Goal: Task Accomplishment & Management: Manage account settings

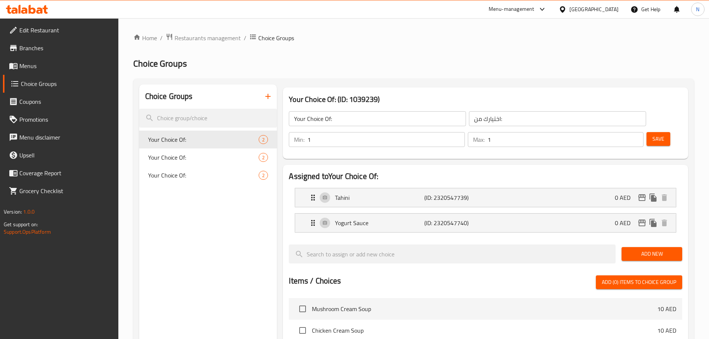
click at [38, 62] on span "Menus" at bounding box center [65, 65] width 93 height 9
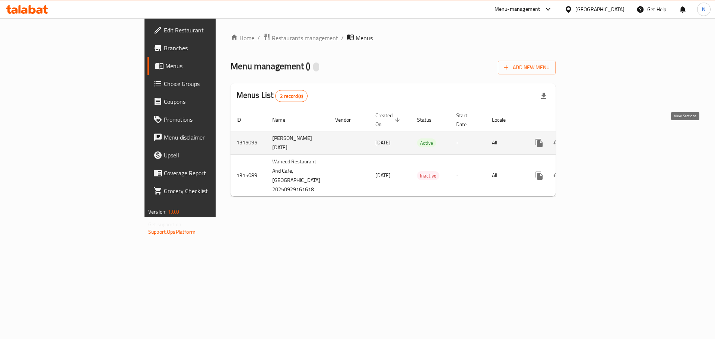
click at [597, 138] on icon "enhanced table" at bounding box center [592, 142] width 9 height 9
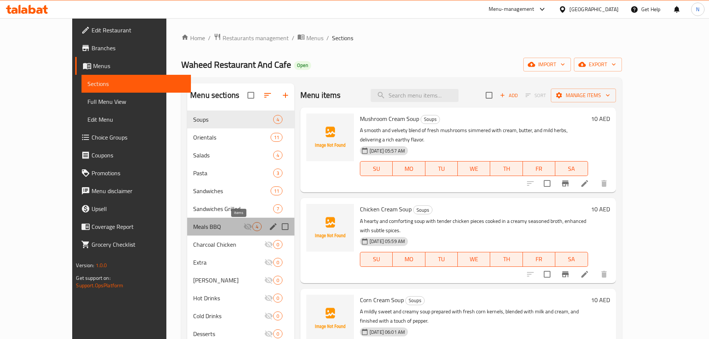
click at [253, 226] on span "4" at bounding box center [257, 226] width 9 height 7
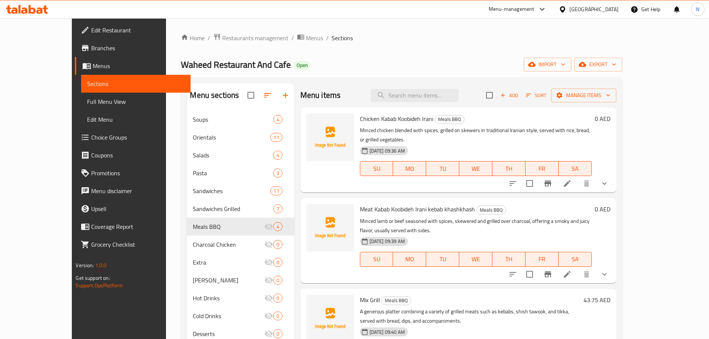
scroll to position [104, 0]
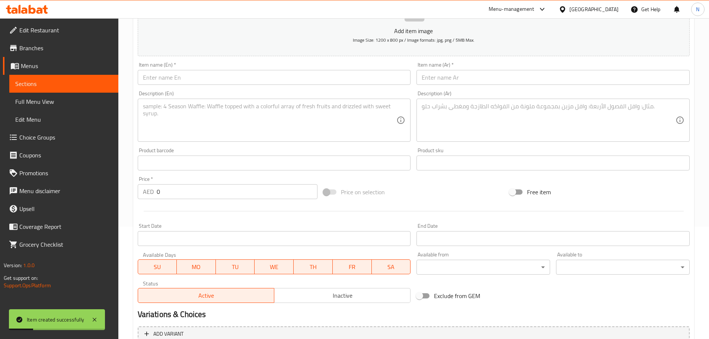
scroll to position [1, 0]
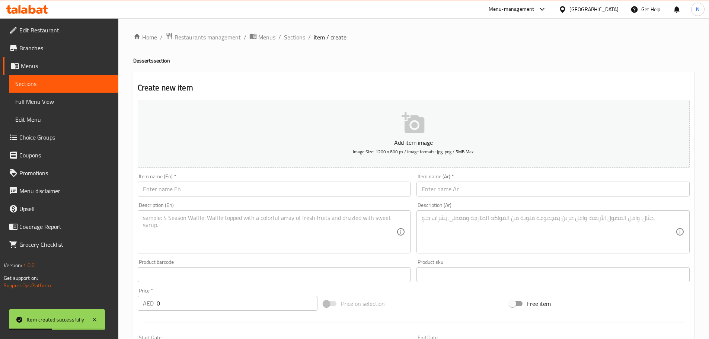
click at [298, 35] on span "Sections" at bounding box center [294, 37] width 21 height 9
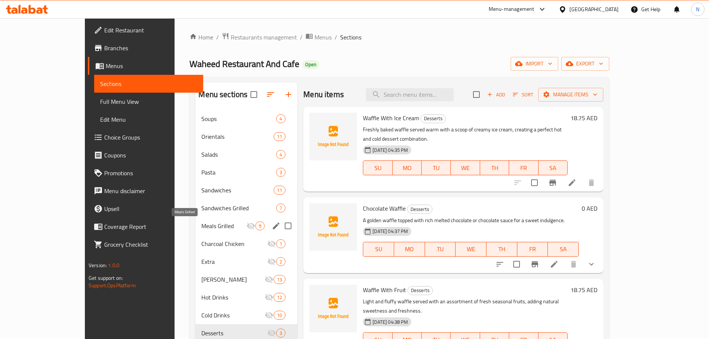
click at [202, 223] on span "Meals Grilled" at bounding box center [223, 225] width 45 height 9
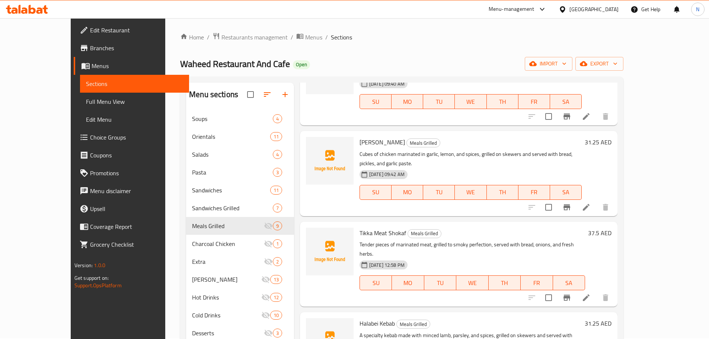
scroll to position [261, 0]
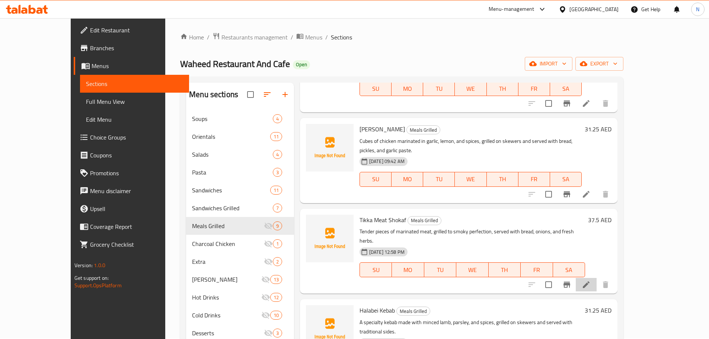
click at [597, 278] on li at bounding box center [586, 284] width 21 height 13
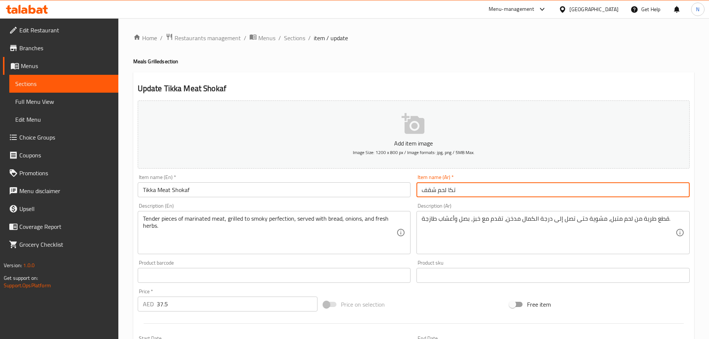
click at [438, 190] on input "تكا لحم شقف" at bounding box center [553, 189] width 273 height 15
click at [440, 190] on input "تكا لحم شقف" at bounding box center [553, 189] width 273 height 15
click at [433, 189] on input "تكا شقف" at bounding box center [553, 189] width 273 height 15
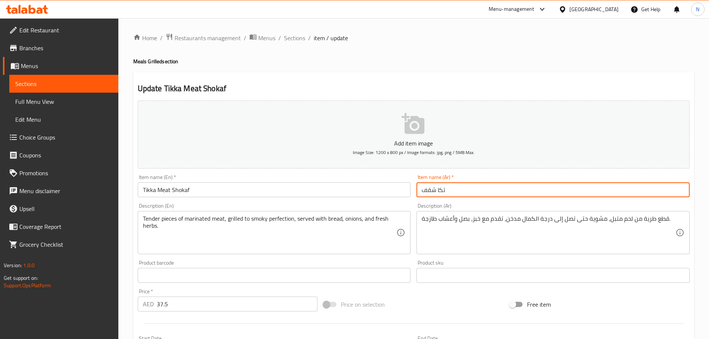
click at [433, 189] on input "تكا شقف" at bounding box center [553, 189] width 273 height 15
type input "تكا"
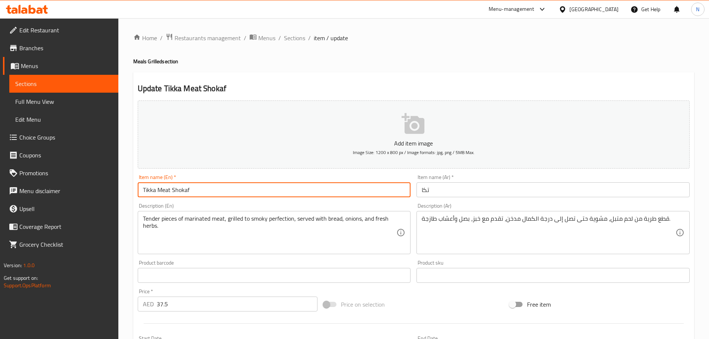
click at [167, 194] on input "Tikka Meat Shokaf" at bounding box center [274, 189] width 273 height 15
click at [175, 192] on input "[PERSON_NAME]" at bounding box center [274, 189] width 273 height 15
click at [168, 190] on input "[PERSON_NAME]" at bounding box center [274, 189] width 273 height 15
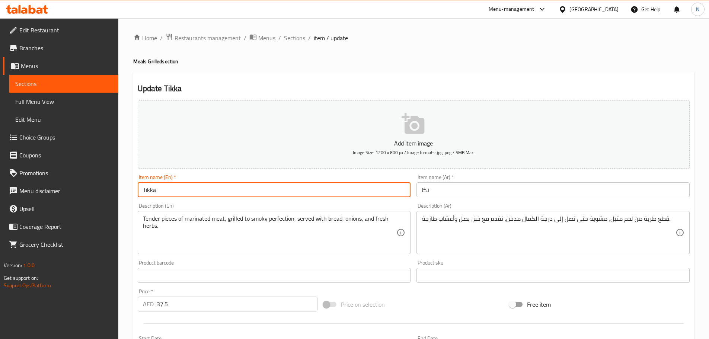
click at [149, 187] on input "Tikka" at bounding box center [274, 189] width 273 height 15
type input "Tikka"
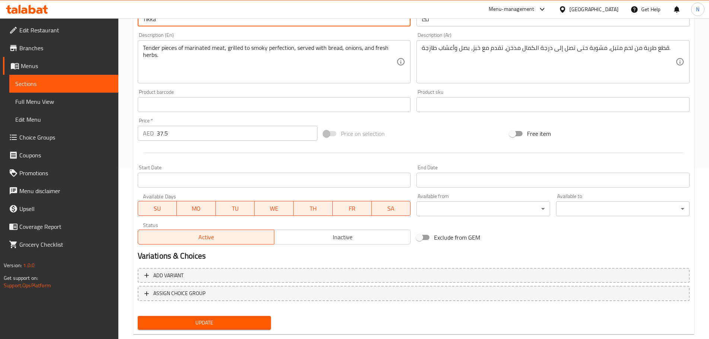
scroll to position [186, 0]
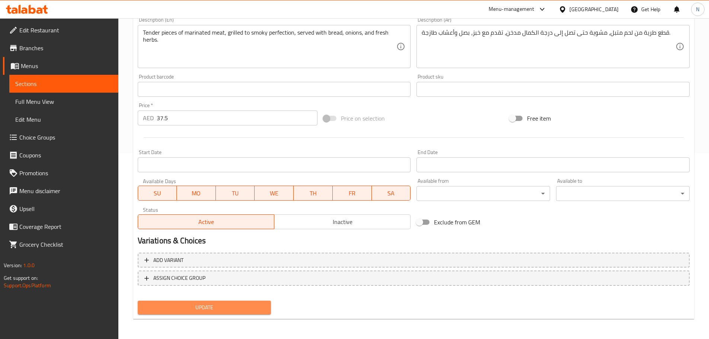
click at [196, 309] on span "Update" at bounding box center [205, 307] width 122 height 9
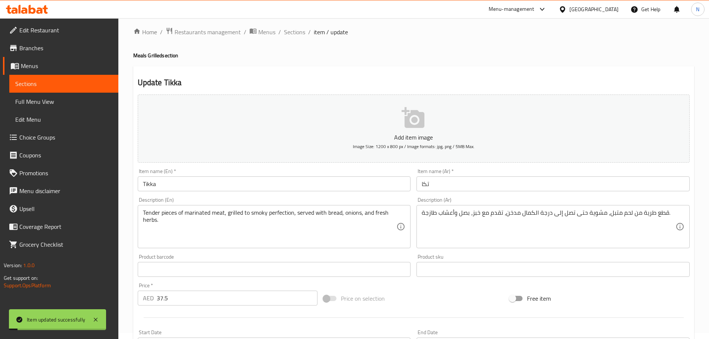
scroll to position [0, 0]
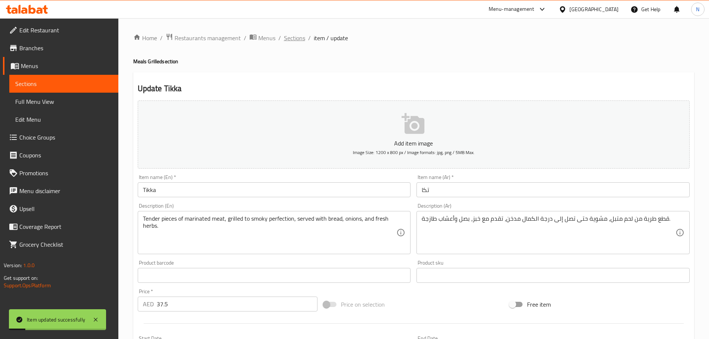
click at [288, 38] on span "Sections" at bounding box center [294, 37] width 21 height 9
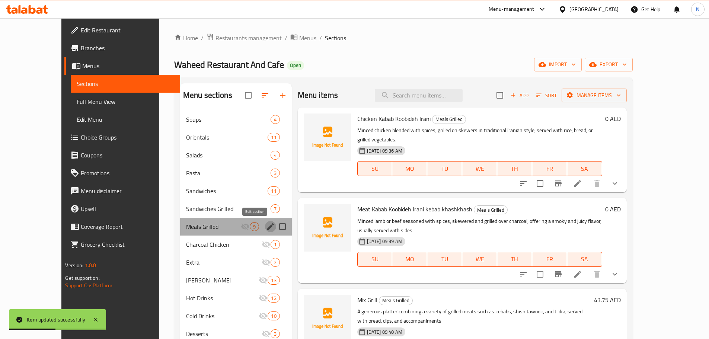
click at [265, 227] on button "edit" at bounding box center [270, 226] width 11 height 11
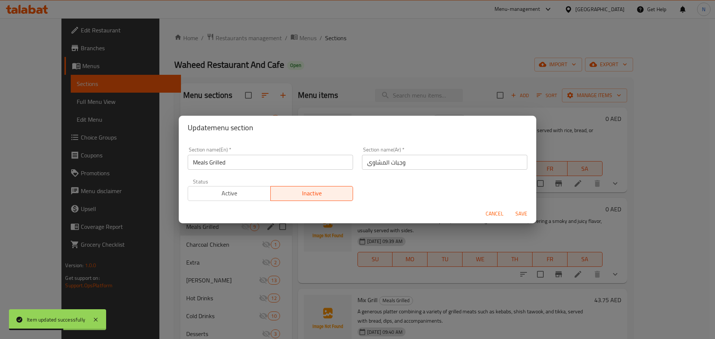
click at [250, 190] on span "Active" at bounding box center [229, 193] width 77 height 11
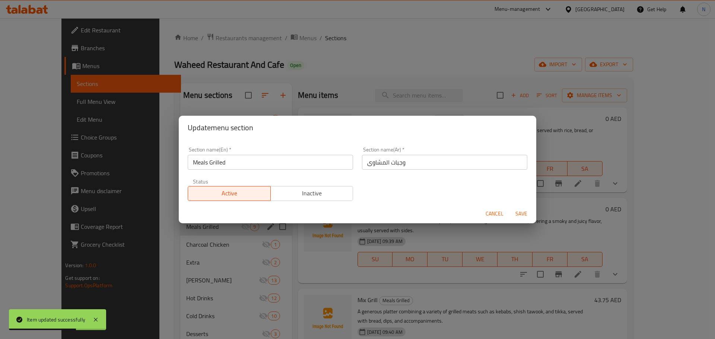
click at [521, 213] on span "Save" at bounding box center [521, 213] width 18 height 9
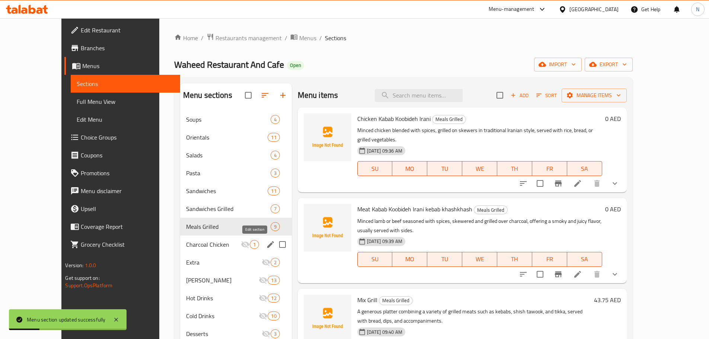
click at [266, 243] on icon "edit" at bounding box center [270, 244] width 9 height 9
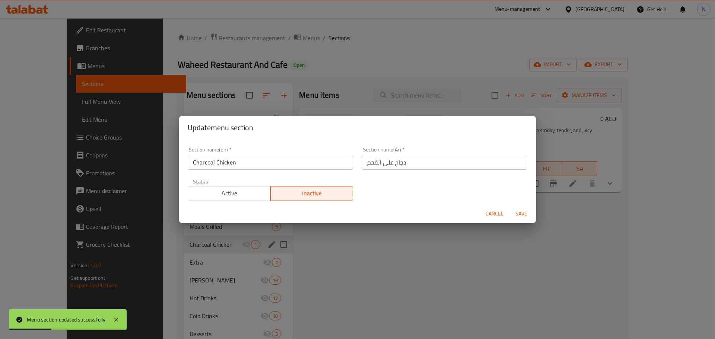
click at [258, 197] on span "Active" at bounding box center [229, 193] width 77 height 11
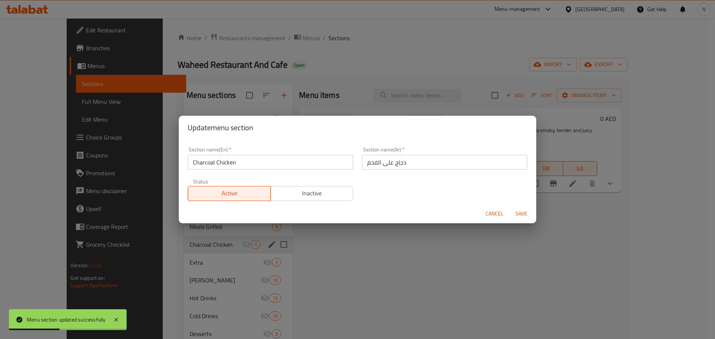
click at [519, 214] on span "Save" at bounding box center [521, 213] width 18 height 9
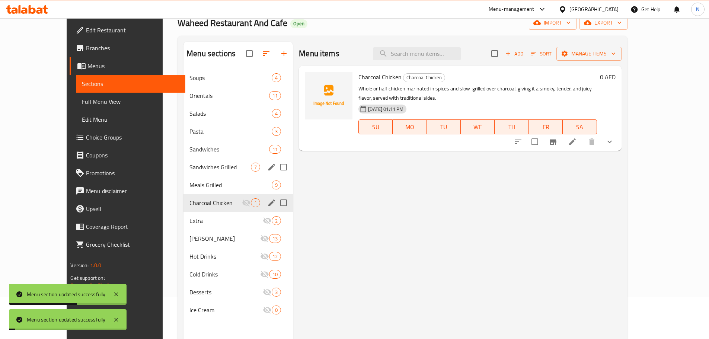
scroll to position [104, 0]
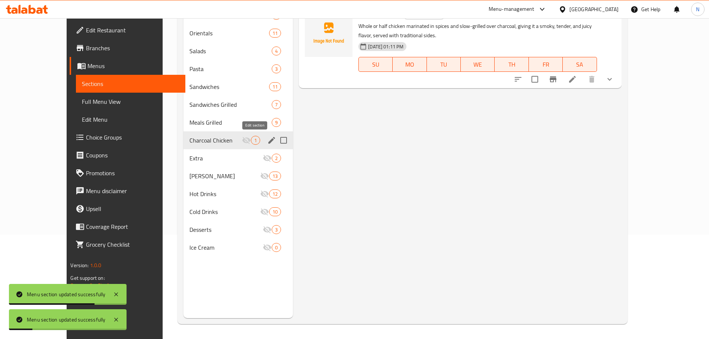
click at [267, 142] on icon "edit" at bounding box center [271, 140] width 9 height 9
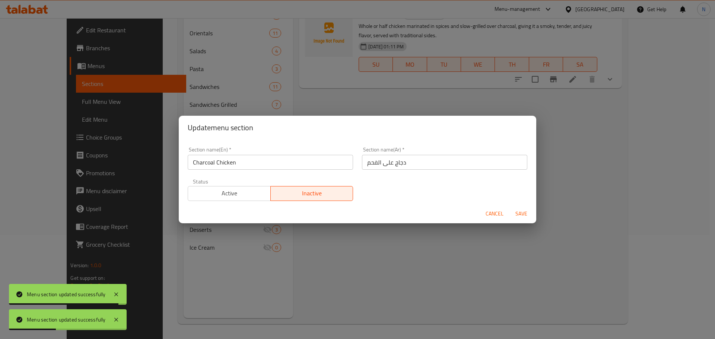
click at [249, 196] on span "Active" at bounding box center [229, 193] width 77 height 11
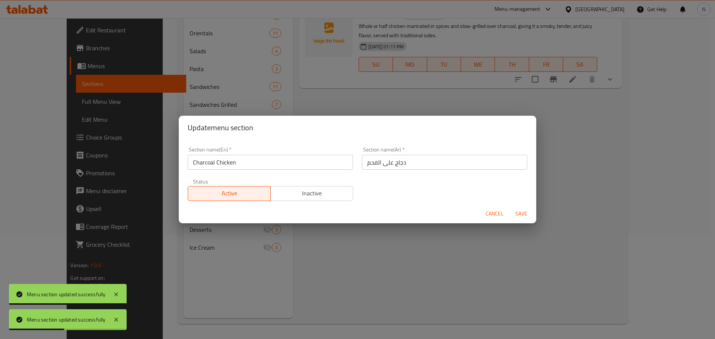
click at [520, 216] on span "Save" at bounding box center [521, 213] width 18 height 9
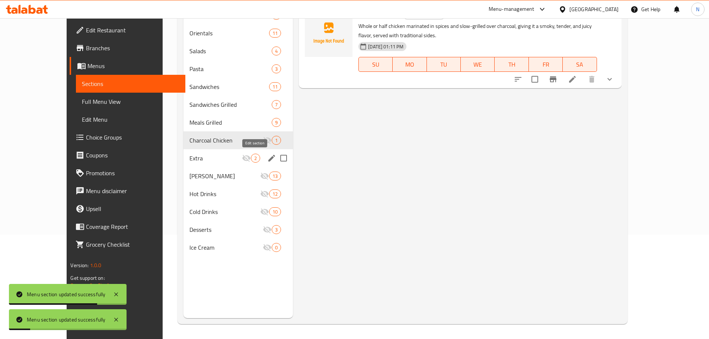
click at [268, 160] on icon "edit" at bounding box center [271, 158] width 7 height 7
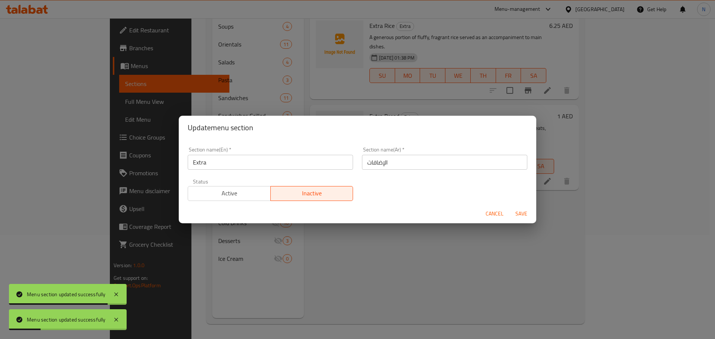
click at [242, 192] on span "Active" at bounding box center [229, 193] width 77 height 11
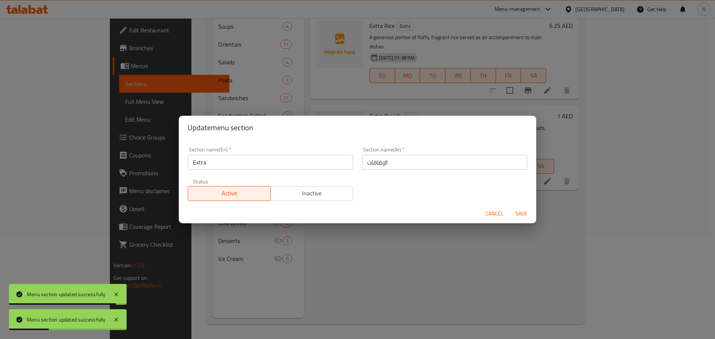
click at [525, 215] on span "Save" at bounding box center [521, 213] width 18 height 9
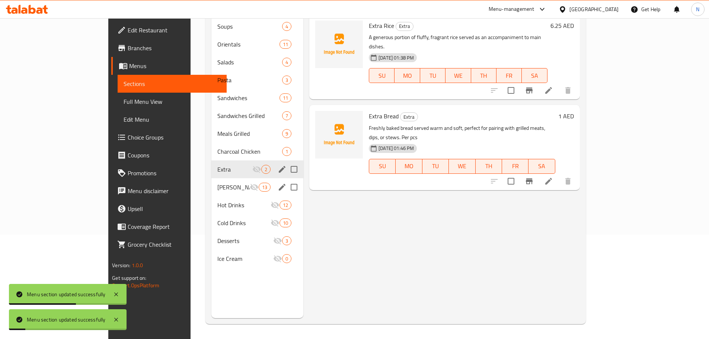
click at [278, 183] on icon "edit" at bounding box center [282, 187] width 9 height 9
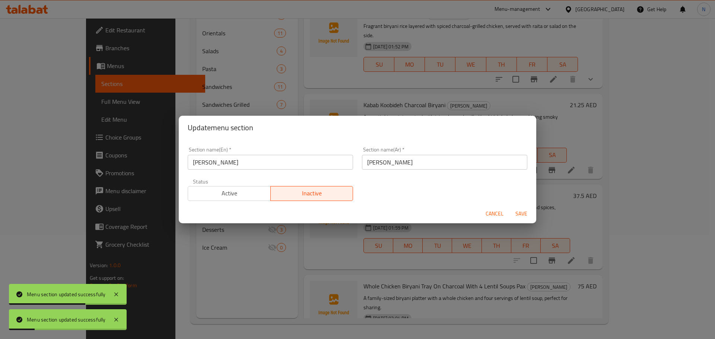
click at [252, 192] on span "Active" at bounding box center [229, 193] width 77 height 11
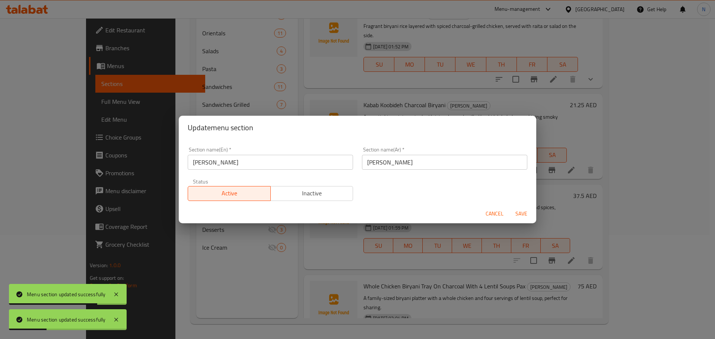
click at [522, 213] on span "Save" at bounding box center [521, 213] width 18 height 9
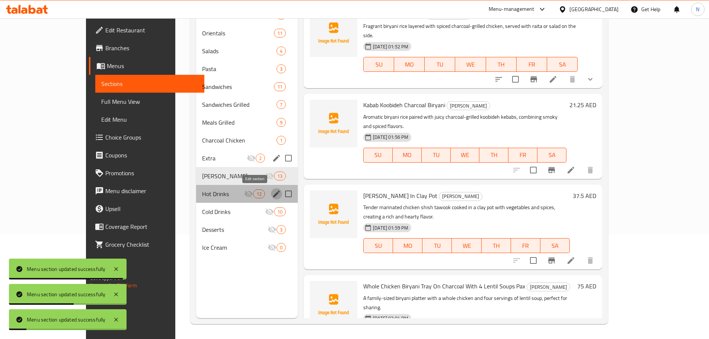
click at [273, 193] on icon "edit" at bounding box center [276, 194] width 7 height 7
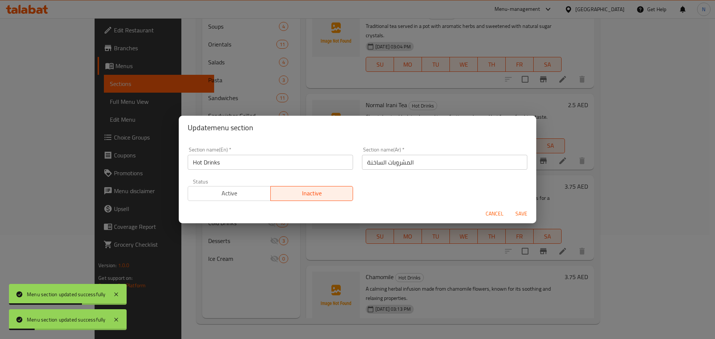
click at [264, 194] on span "Active" at bounding box center [229, 193] width 77 height 11
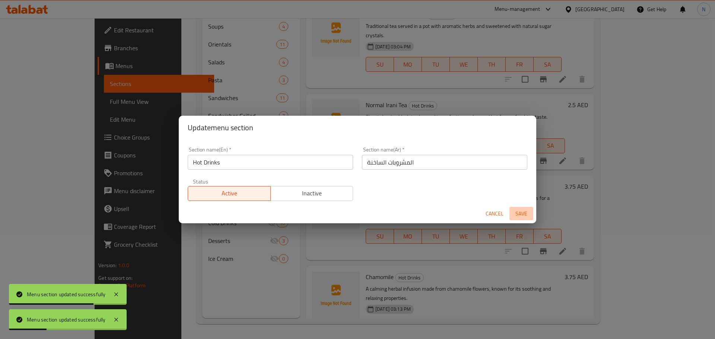
click at [522, 214] on span "Save" at bounding box center [521, 213] width 18 height 9
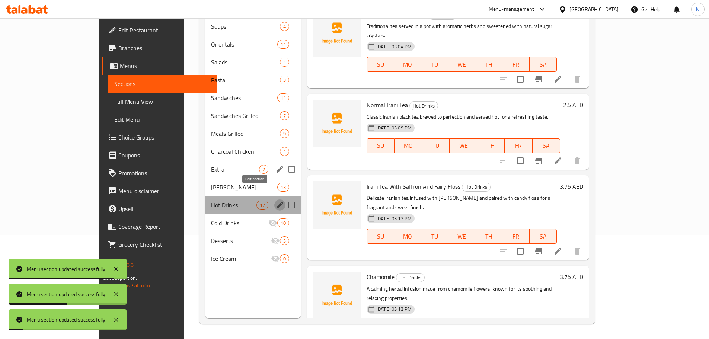
click at [275, 201] on icon "edit" at bounding box center [279, 205] width 9 height 9
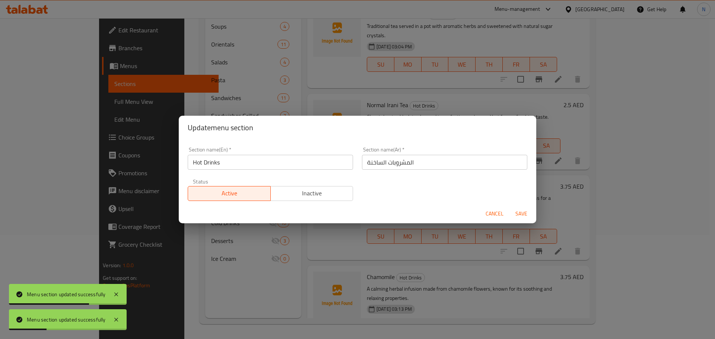
click at [490, 211] on span "Cancel" at bounding box center [494, 213] width 18 height 9
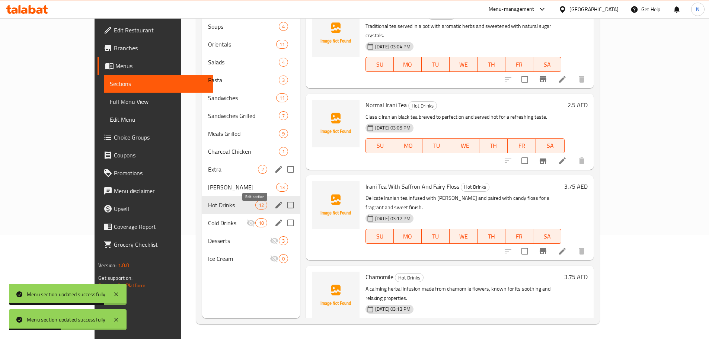
click at [274, 218] on icon "edit" at bounding box center [278, 222] width 9 height 9
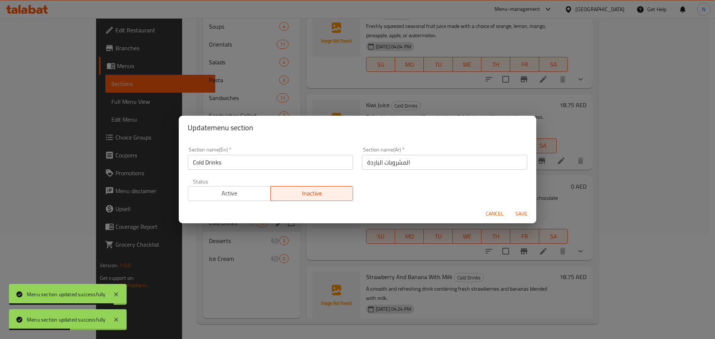
click at [252, 192] on span "Active" at bounding box center [229, 193] width 77 height 11
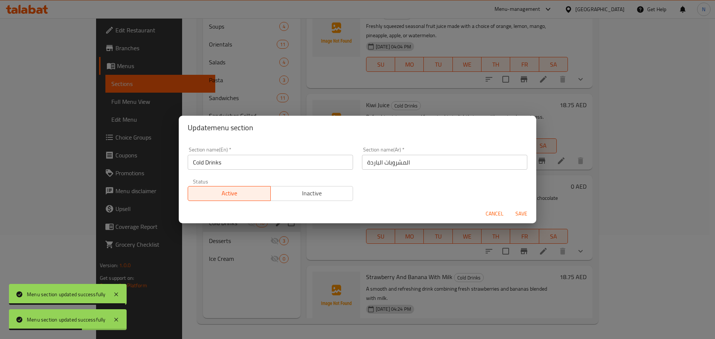
click at [523, 213] on span "Save" at bounding box center [521, 213] width 18 height 9
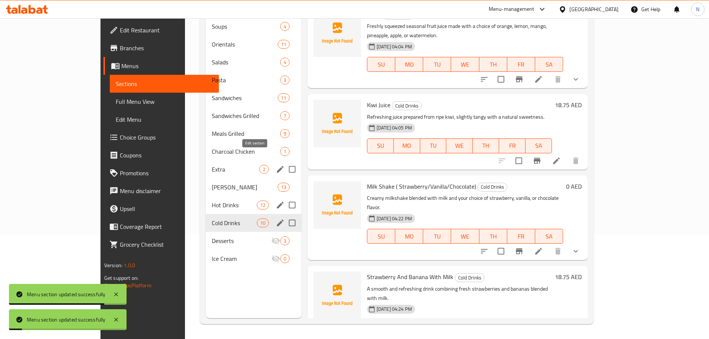
click at [276, 165] on icon "edit" at bounding box center [280, 169] width 9 height 9
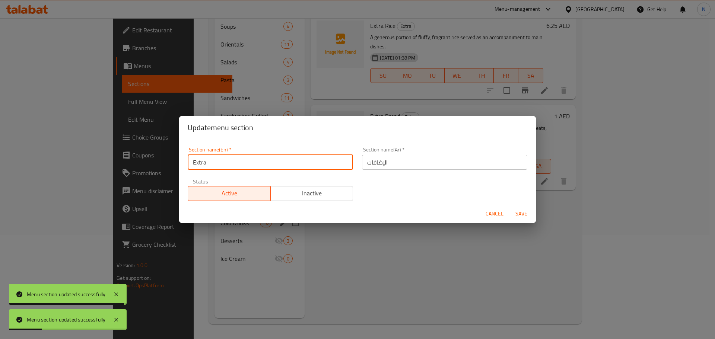
drag, startPoint x: 214, startPoint y: 165, endPoint x: 191, endPoint y: 166, distance: 23.1
click at [191, 166] on input "Extra" at bounding box center [270, 162] width 165 height 15
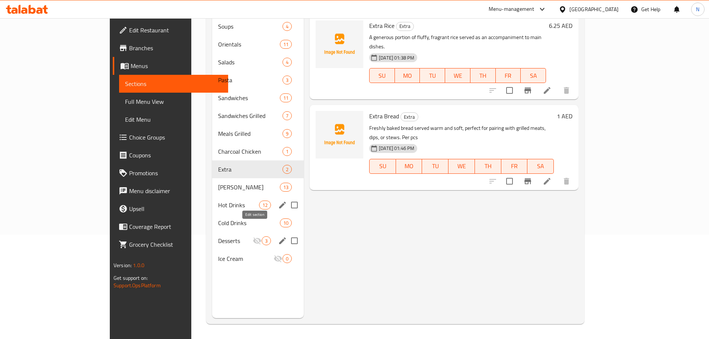
click at [278, 236] on icon "edit" at bounding box center [282, 240] width 9 height 9
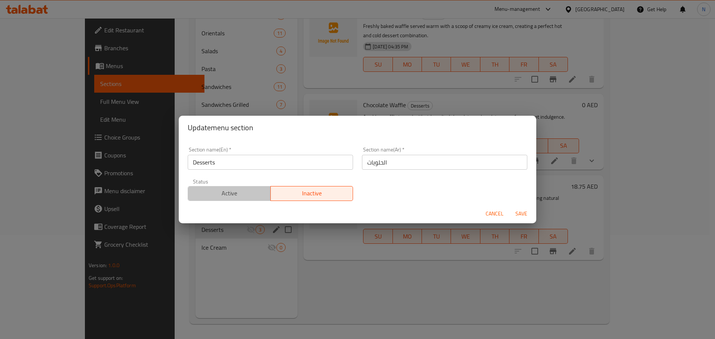
click at [255, 195] on span "Active" at bounding box center [229, 193] width 77 height 11
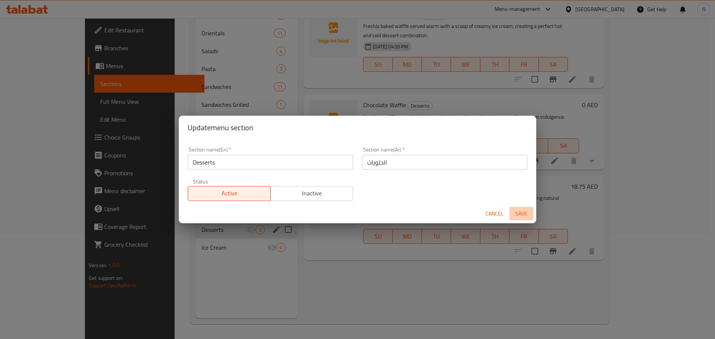
click at [521, 214] on span "Save" at bounding box center [521, 213] width 18 height 9
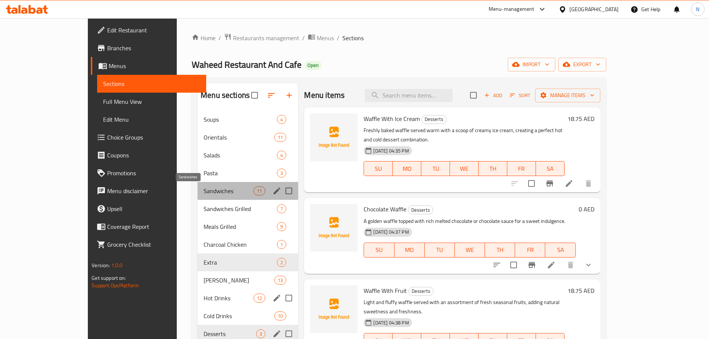
click at [204, 192] on span "Sandwiches" at bounding box center [229, 190] width 50 height 9
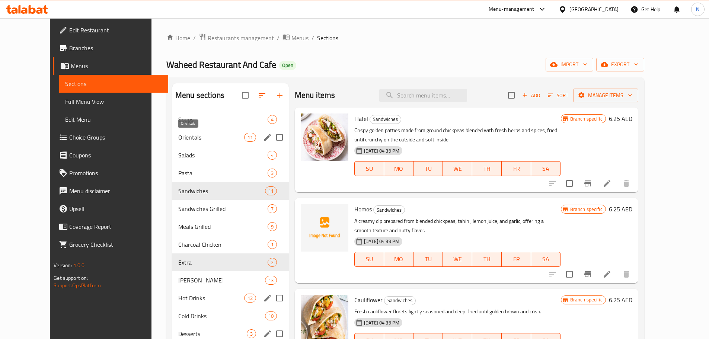
click at [184, 137] on span "Orientals" at bounding box center [211, 137] width 66 height 9
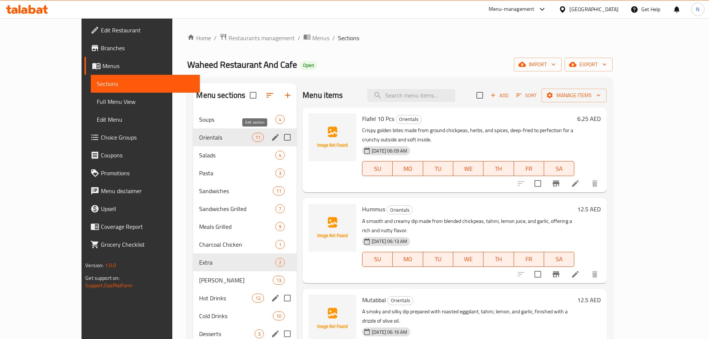
click at [271, 136] on icon "edit" at bounding box center [275, 137] width 9 height 9
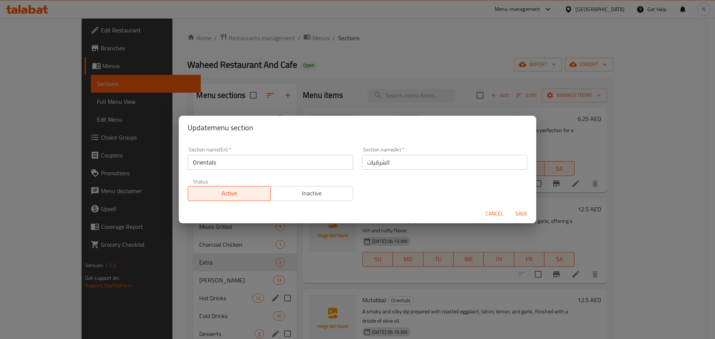
drag, startPoint x: 322, startPoint y: 195, endPoint x: 333, endPoint y: 201, distance: 12.8
click at [321, 195] on span "Inactive" at bounding box center [312, 193] width 77 height 11
click at [522, 212] on span "Save" at bounding box center [521, 213] width 18 height 9
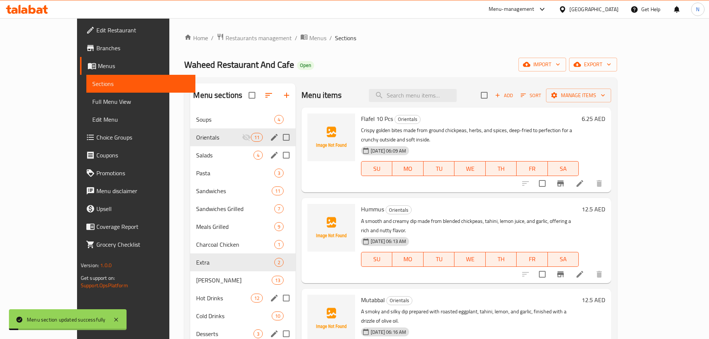
click at [232, 159] on span "Salads" at bounding box center [224, 155] width 57 height 9
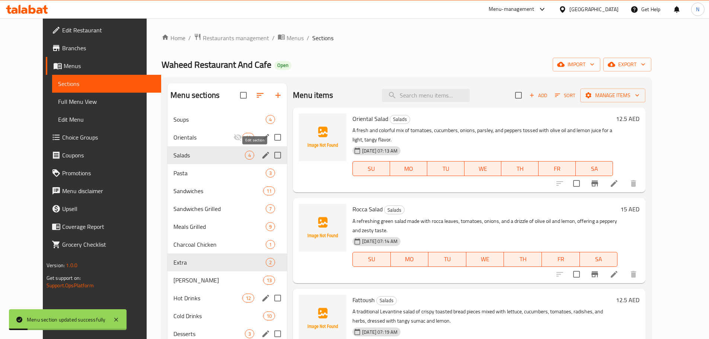
click at [262, 157] on icon "edit" at bounding box center [265, 155] width 7 height 7
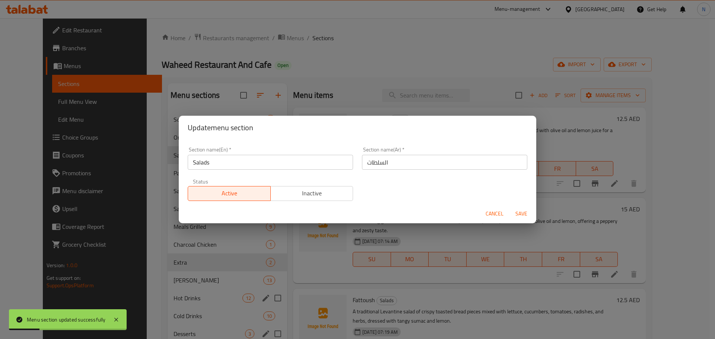
click at [280, 188] on button "Inactive" at bounding box center [311, 193] width 83 height 15
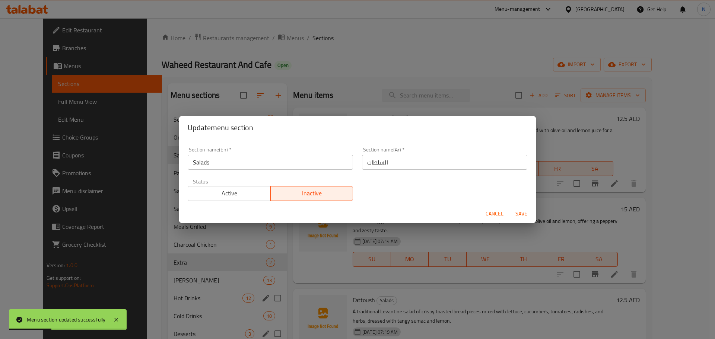
click at [523, 215] on span "Save" at bounding box center [521, 213] width 18 height 9
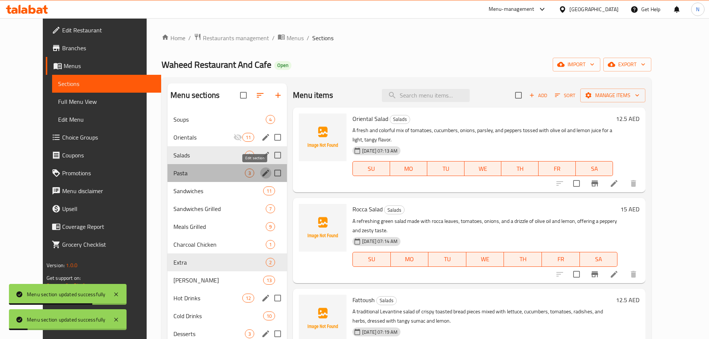
click at [261, 173] on icon "edit" at bounding box center [265, 173] width 9 height 9
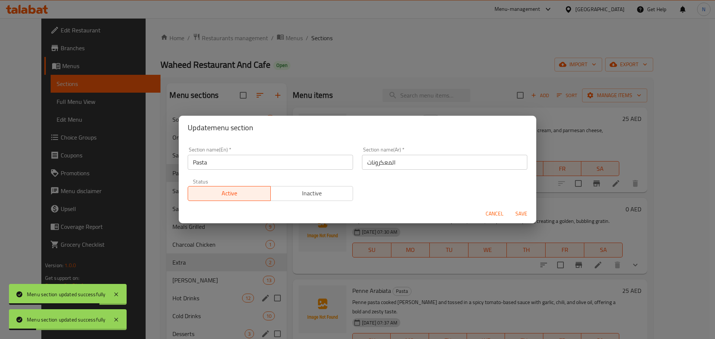
click at [325, 196] on span "Inactive" at bounding box center [312, 193] width 77 height 11
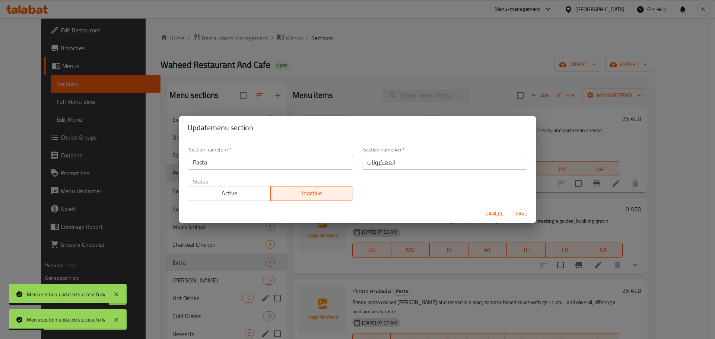
click at [523, 213] on span "Save" at bounding box center [521, 213] width 18 height 9
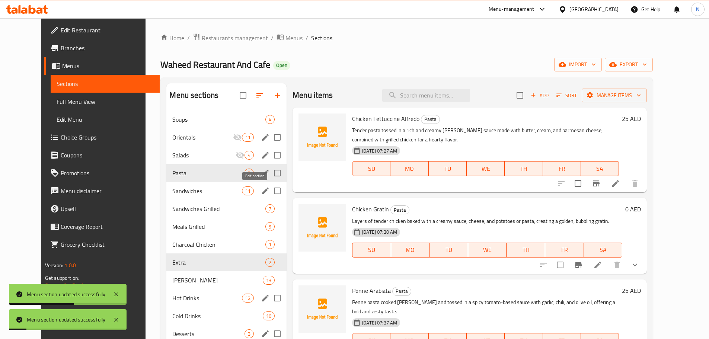
click at [261, 191] on icon "edit" at bounding box center [265, 190] width 9 height 9
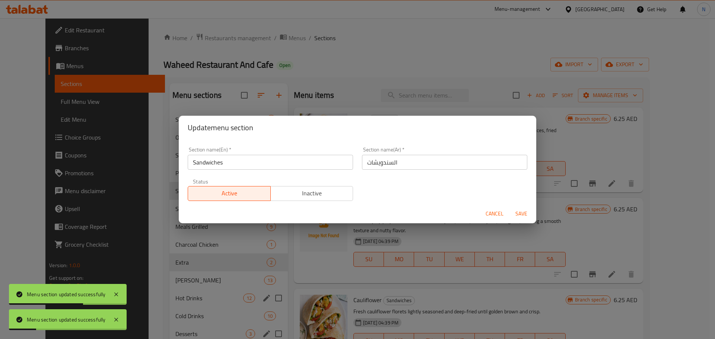
click at [296, 198] on span "Inactive" at bounding box center [312, 193] width 77 height 11
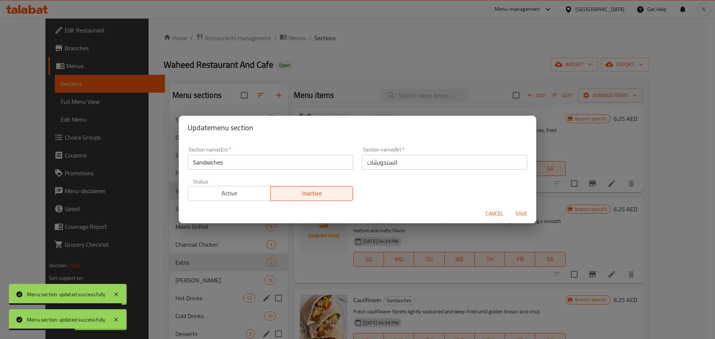
click at [516, 212] on span "Save" at bounding box center [521, 213] width 18 height 9
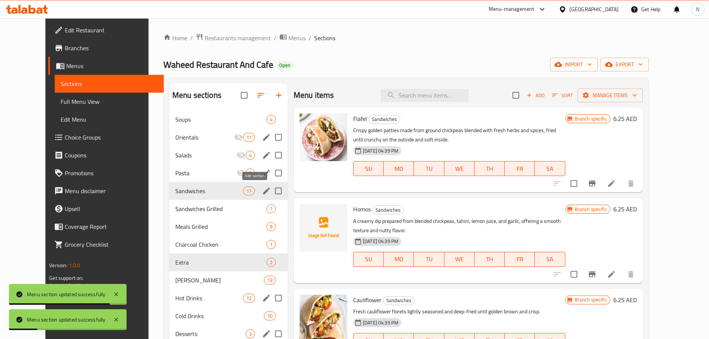
click at [263, 194] on icon "edit" at bounding box center [266, 191] width 7 height 7
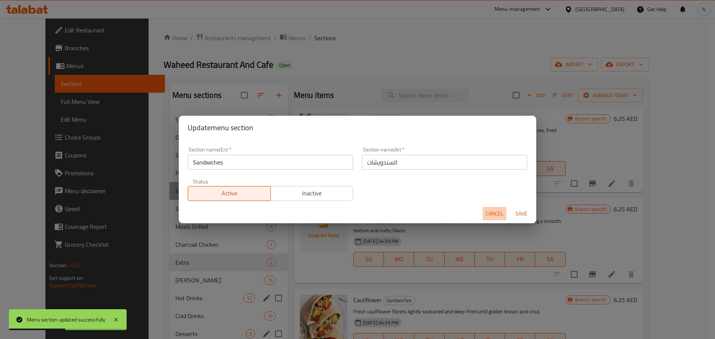
click at [495, 211] on span "Cancel" at bounding box center [494, 213] width 18 height 9
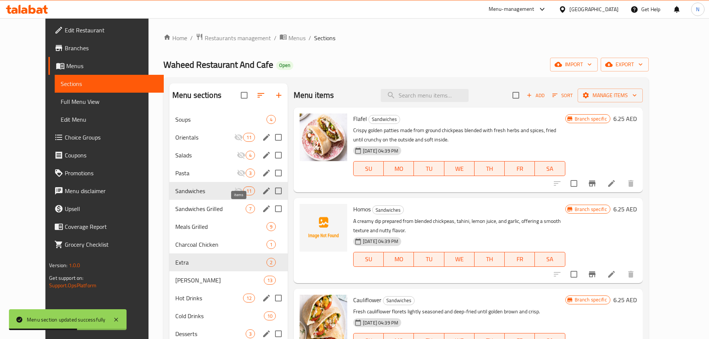
click at [246, 207] on span "7" at bounding box center [250, 208] width 9 height 7
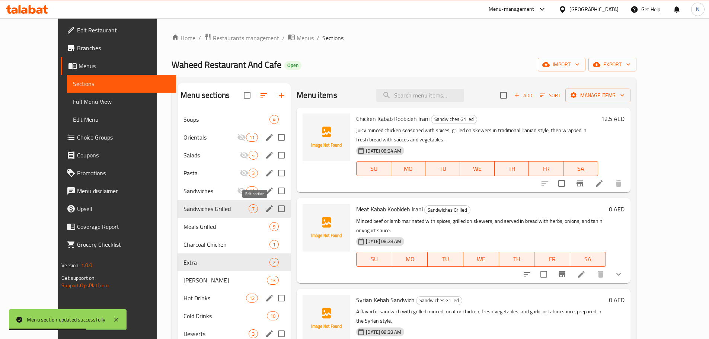
click at [265, 213] on icon "edit" at bounding box center [269, 208] width 9 height 9
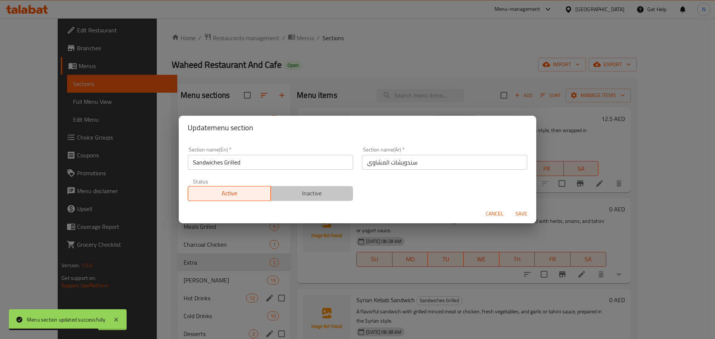
click at [314, 197] on span "Inactive" at bounding box center [312, 193] width 77 height 11
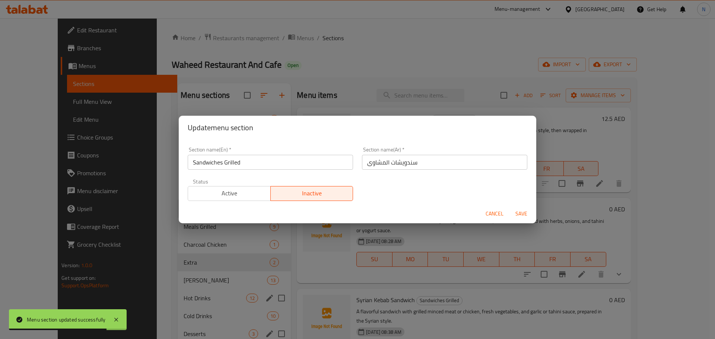
click at [520, 214] on span "Save" at bounding box center [521, 213] width 18 height 9
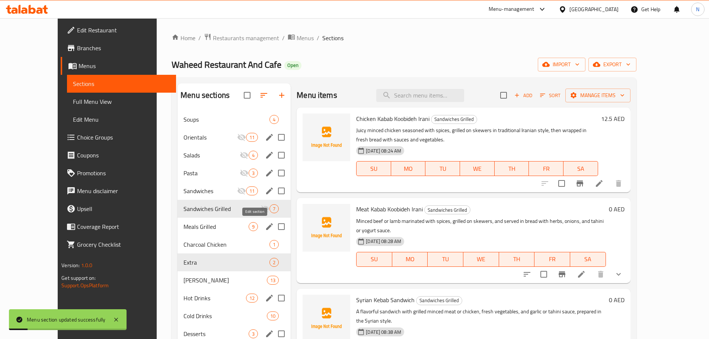
click at [265, 223] on icon "edit" at bounding box center [269, 226] width 9 height 9
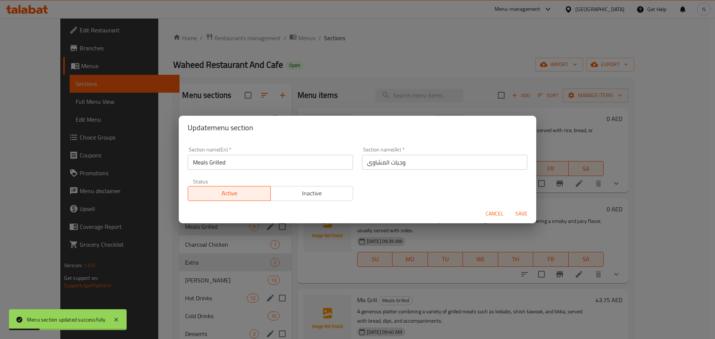
click at [327, 194] on span "Inactive" at bounding box center [312, 193] width 77 height 11
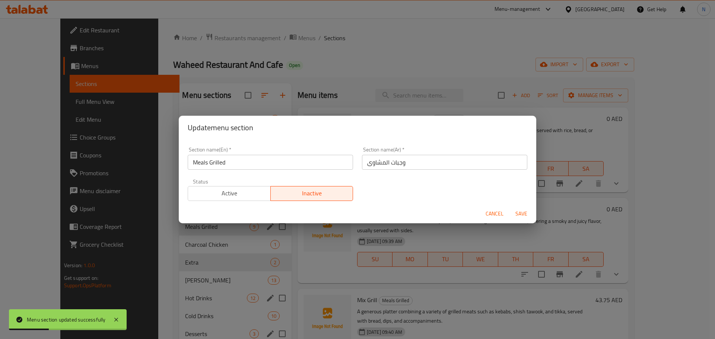
click at [524, 211] on span "Save" at bounding box center [521, 213] width 18 height 9
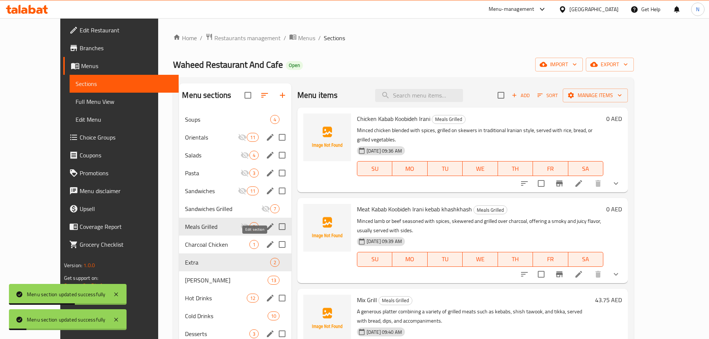
click at [267, 245] on icon "edit" at bounding box center [270, 244] width 7 height 7
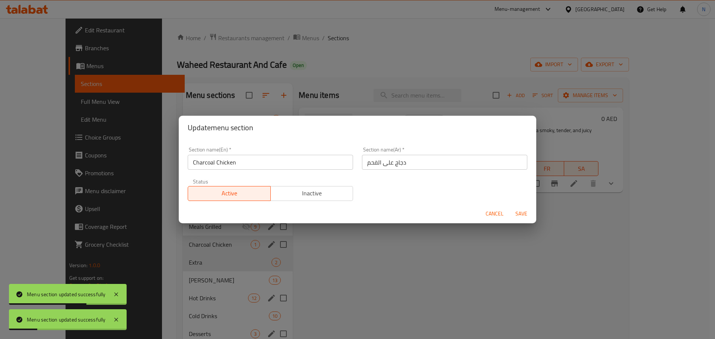
click at [334, 195] on span "Inactive" at bounding box center [312, 193] width 77 height 11
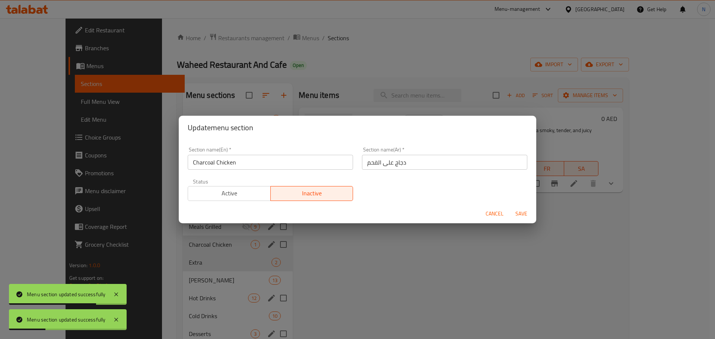
click at [529, 214] on span "Save" at bounding box center [521, 213] width 18 height 9
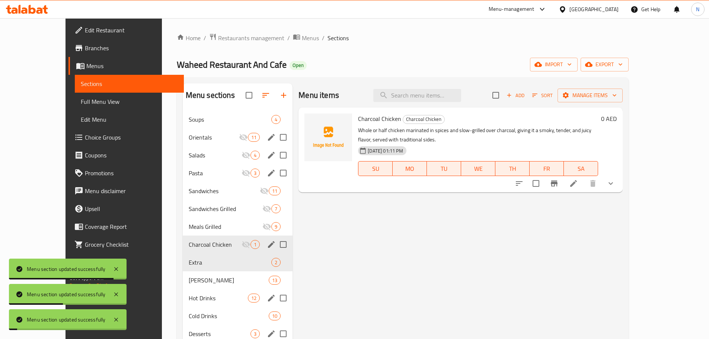
scroll to position [74, 0]
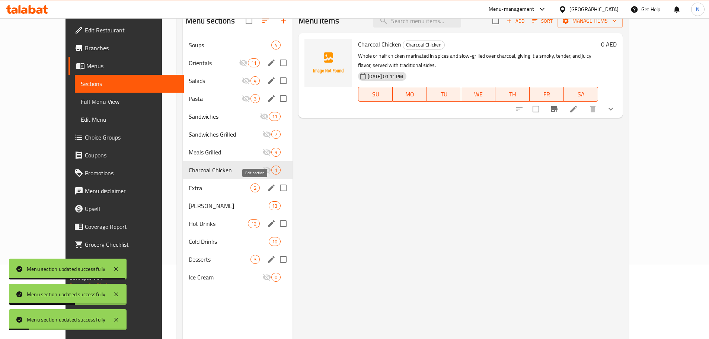
click at [267, 187] on icon "edit" at bounding box center [271, 188] width 9 height 9
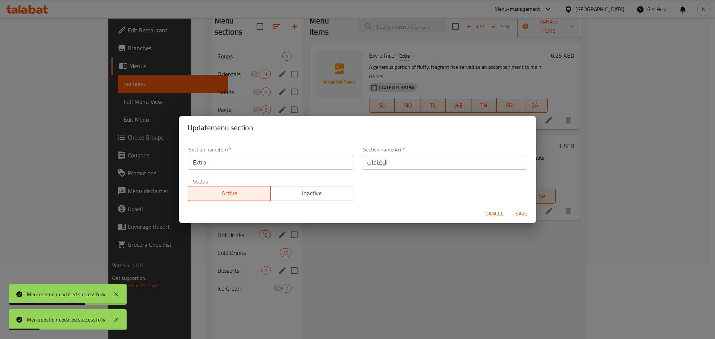
drag, startPoint x: 296, startPoint y: 191, endPoint x: 403, endPoint y: 216, distance: 111.0
click at [296, 191] on span "Inactive" at bounding box center [312, 193] width 77 height 11
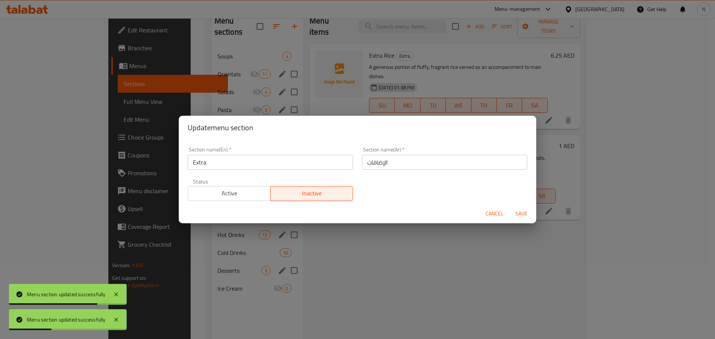
click at [525, 213] on span "Save" at bounding box center [521, 213] width 18 height 9
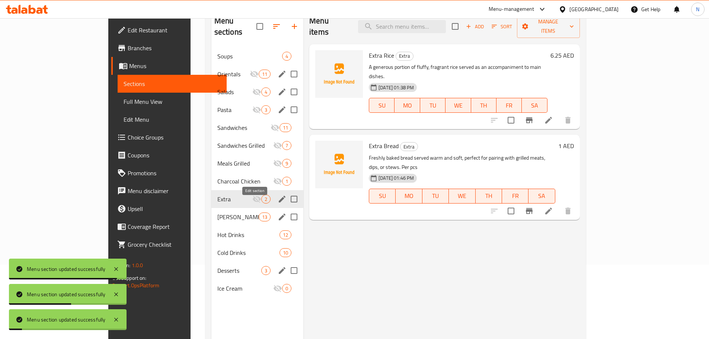
click at [278, 213] on icon "edit" at bounding box center [282, 217] width 9 height 9
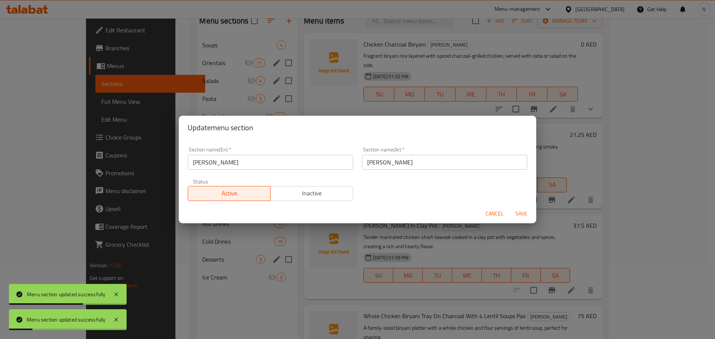
click at [294, 198] on span "Inactive" at bounding box center [312, 193] width 77 height 11
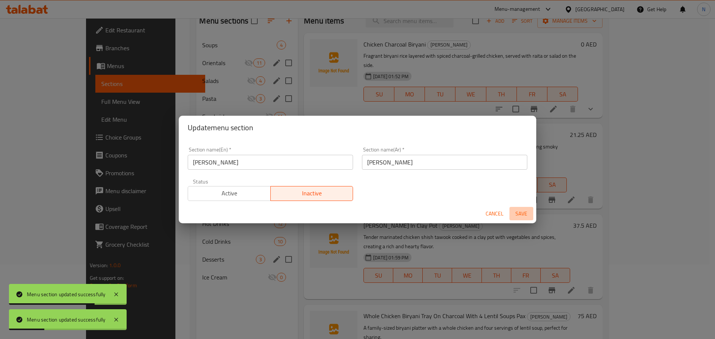
click at [524, 212] on span "Save" at bounding box center [521, 213] width 18 height 9
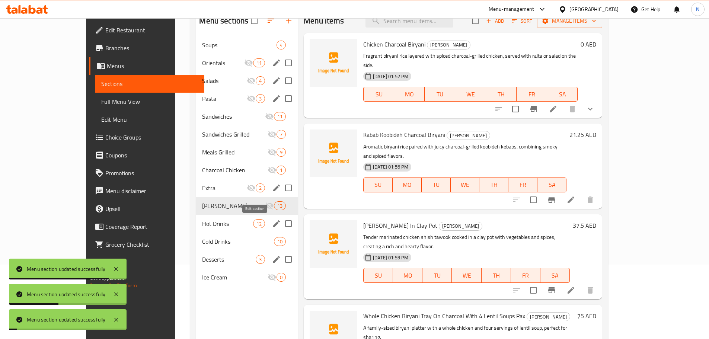
click at [272, 222] on icon "edit" at bounding box center [276, 223] width 9 height 9
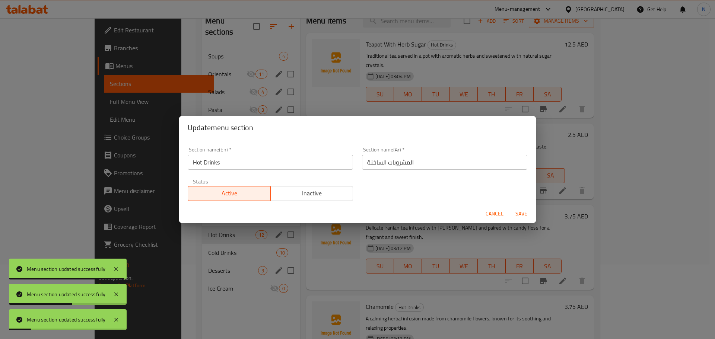
click at [308, 199] on button "Inactive" at bounding box center [311, 193] width 83 height 15
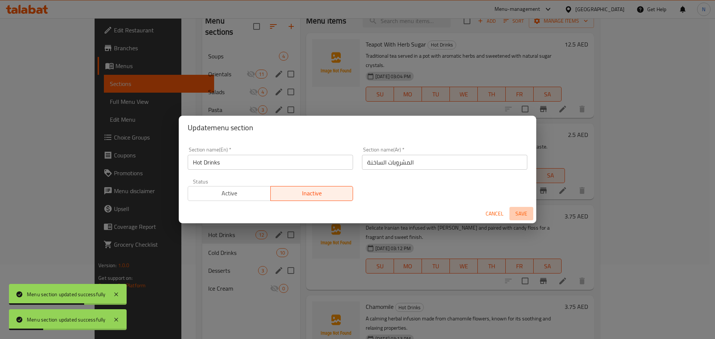
click at [522, 212] on span "Save" at bounding box center [521, 213] width 18 height 9
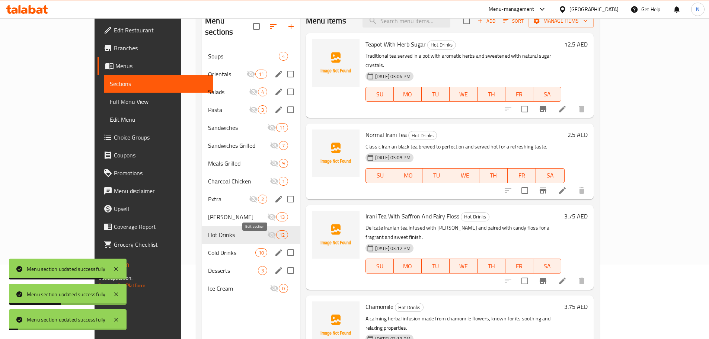
click at [274, 248] on icon "edit" at bounding box center [278, 252] width 9 height 9
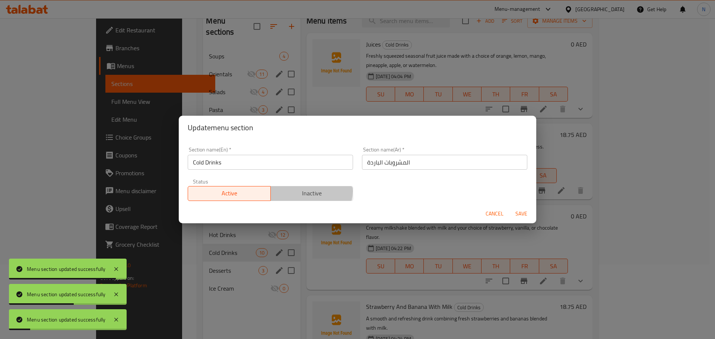
click at [303, 191] on span "Inactive" at bounding box center [312, 193] width 77 height 11
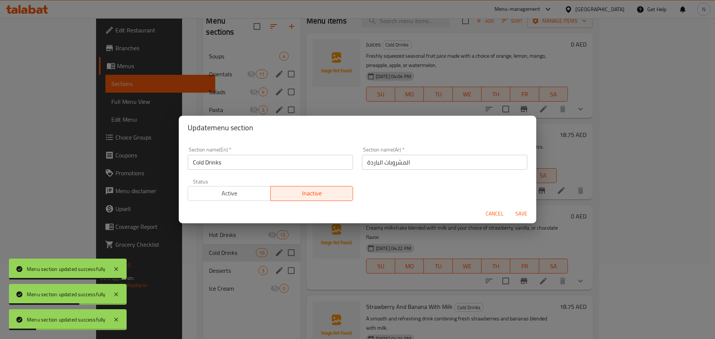
click at [534, 211] on div "Cancel Save" at bounding box center [357, 214] width 357 height 20
click at [521, 212] on span "Save" at bounding box center [521, 213] width 18 height 9
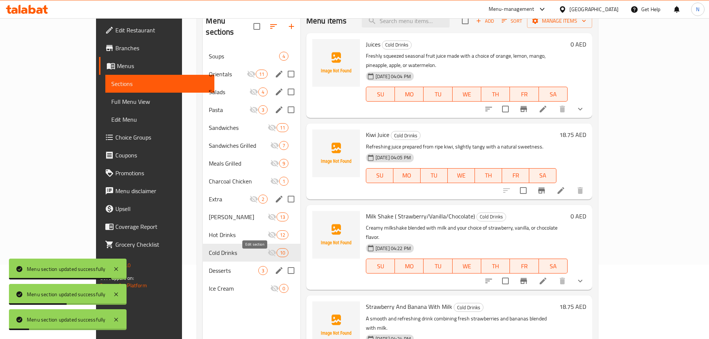
click at [275, 266] on icon "edit" at bounding box center [279, 270] width 9 height 9
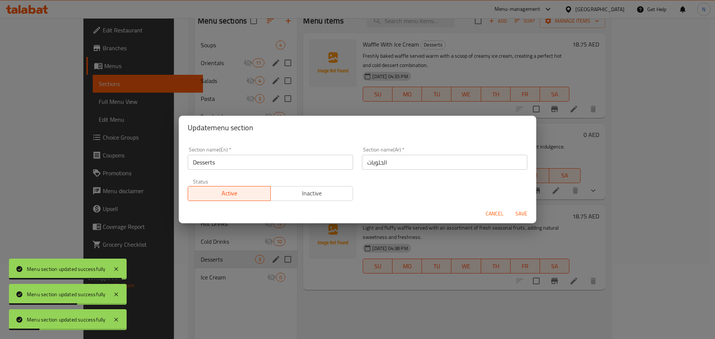
click at [318, 194] on span "Inactive" at bounding box center [312, 193] width 77 height 11
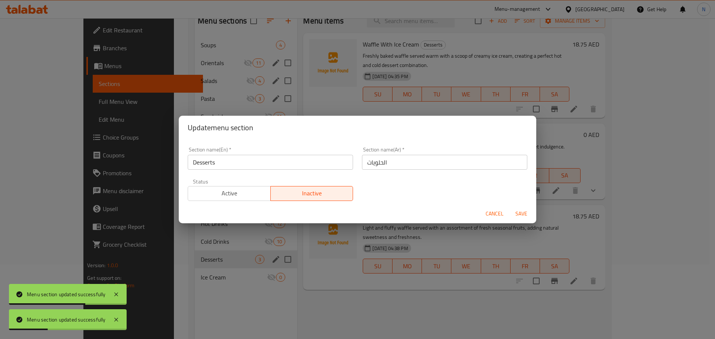
click at [516, 212] on span "Save" at bounding box center [521, 213] width 18 height 9
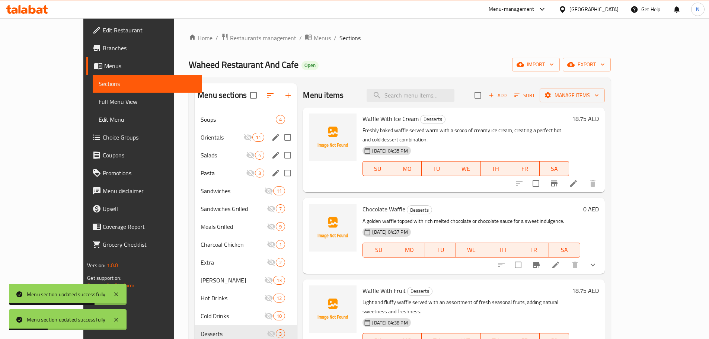
click at [342, 55] on div "Home / Restaurants management / Menus / Sections Waheed Restaurant And Cafe Ope…" at bounding box center [400, 230] width 422 height 395
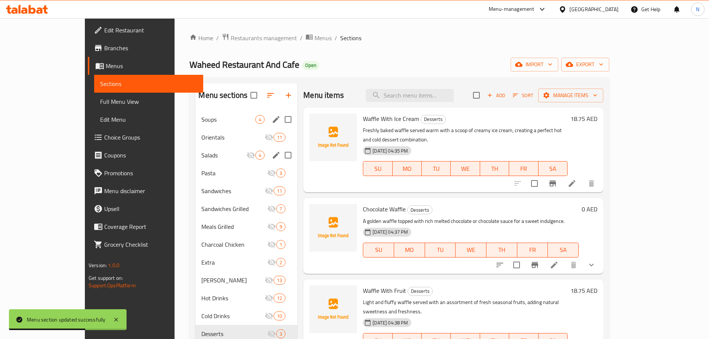
click at [232, 119] on span "Soups" at bounding box center [228, 119] width 54 height 9
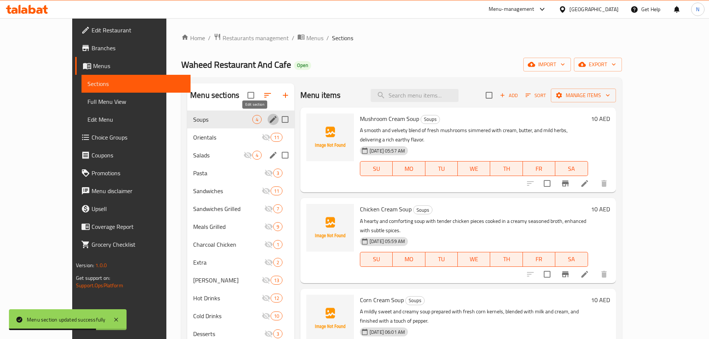
click at [269, 119] on icon "edit" at bounding box center [273, 119] width 9 height 9
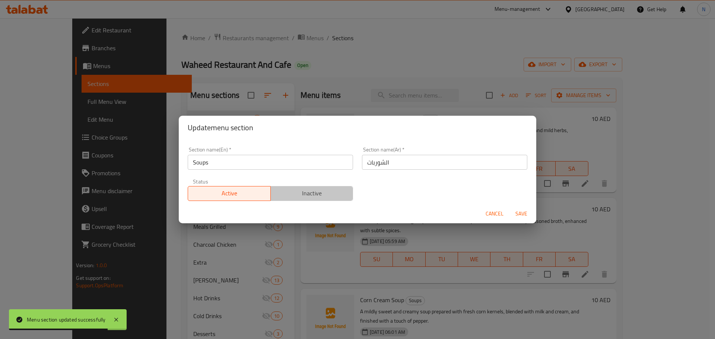
click at [311, 193] on span "Inactive" at bounding box center [312, 193] width 77 height 11
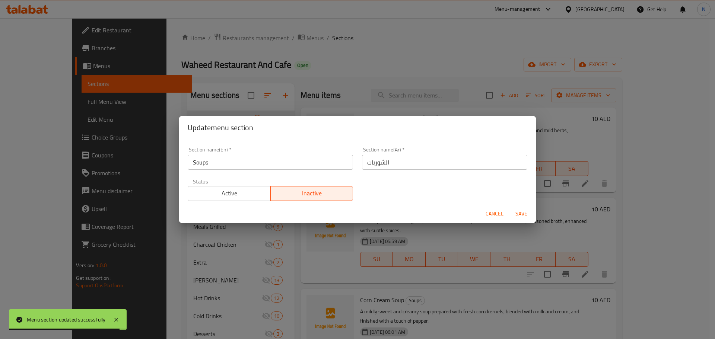
click at [521, 212] on span "Save" at bounding box center [521, 213] width 18 height 9
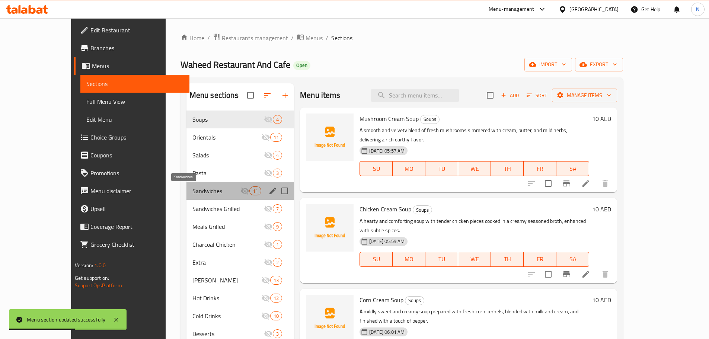
click at [216, 187] on span "Sandwiches" at bounding box center [216, 190] width 48 height 9
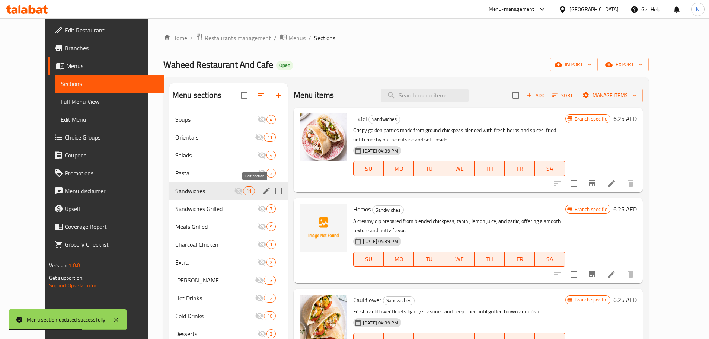
click at [262, 194] on icon "edit" at bounding box center [266, 190] width 9 height 9
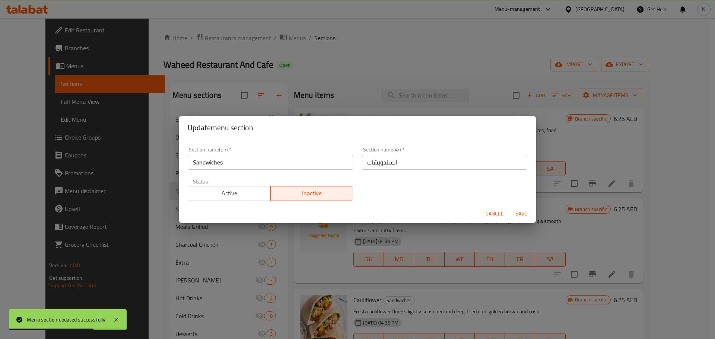
drag, startPoint x: 246, startPoint y: 197, endPoint x: 251, endPoint y: 197, distance: 4.1
click at [247, 197] on span "Active" at bounding box center [229, 193] width 77 height 11
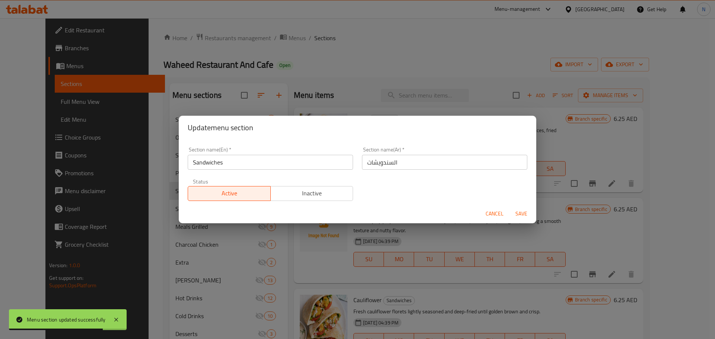
click at [524, 215] on span "Save" at bounding box center [521, 213] width 18 height 9
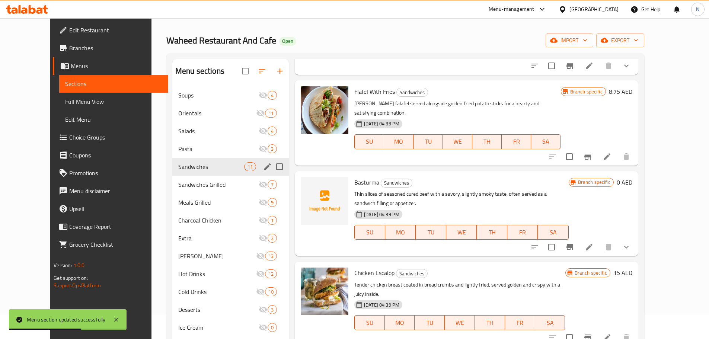
scroll to position [37, 0]
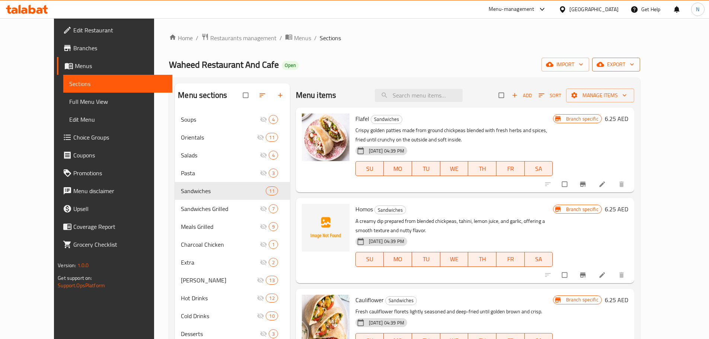
click at [634, 67] on span "export" at bounding box center [616, 64] width 36 height 9
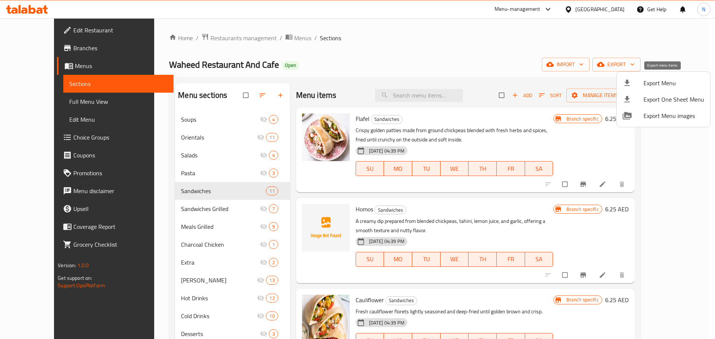
click at [665, 82] on span "Export Menu" at bounding box center [673, 83] width 61 height 9
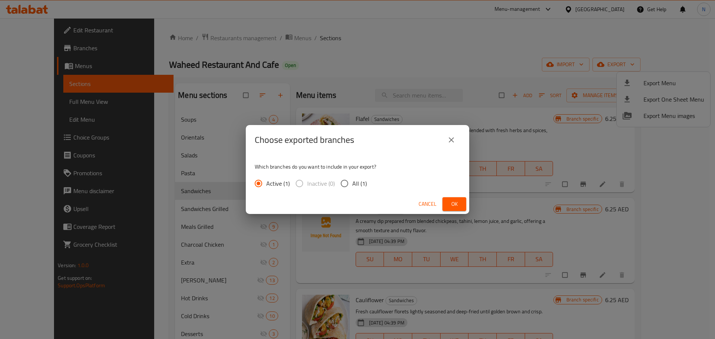
click at [458, 203] on span "Ok" at bounding box center [454, 204] width 12 height 9
